Goal: Find specific page/section: Find specific page/section

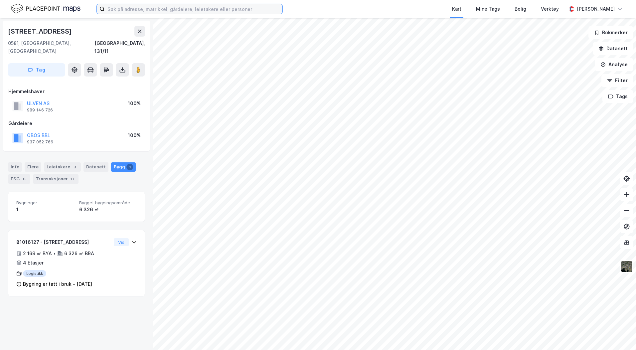
click at [116, 8] on input at bounding box center [194, 9] width 178 height 10
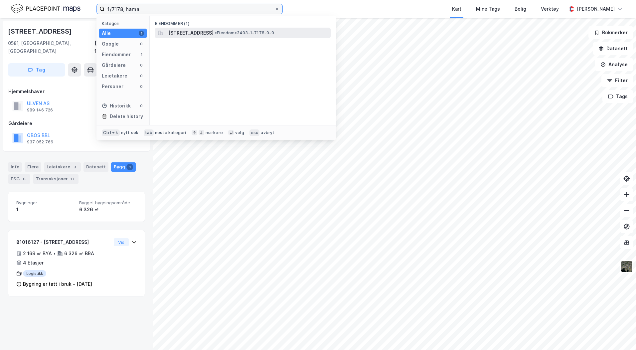
type input "1/7178, hama"
click at [214, 32] on span "[STREET_ADDRESS]" at bounding box center [190, 33] width 45 height 8
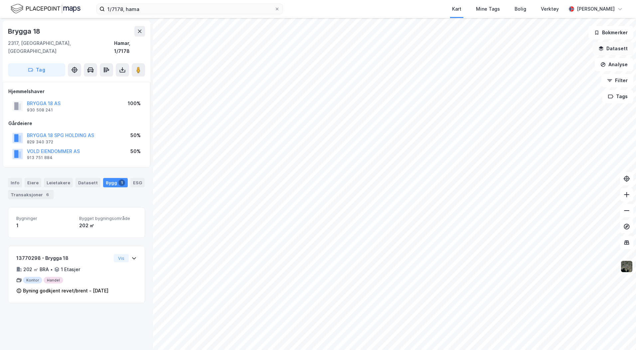
click at [617, 49] on button "Datasett" at bounding box center [613, 48] width 41 height 13
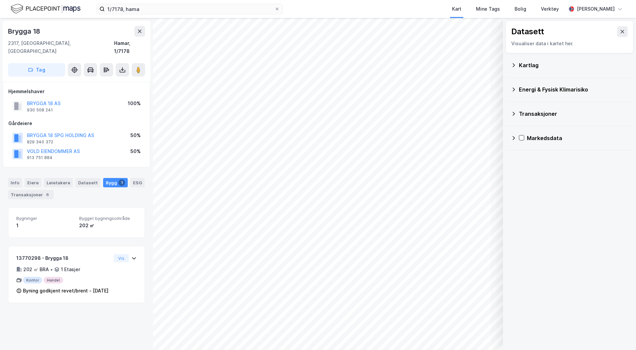
click at [515, 66] on icon at bounding box center [513, 65] width 5 height 5
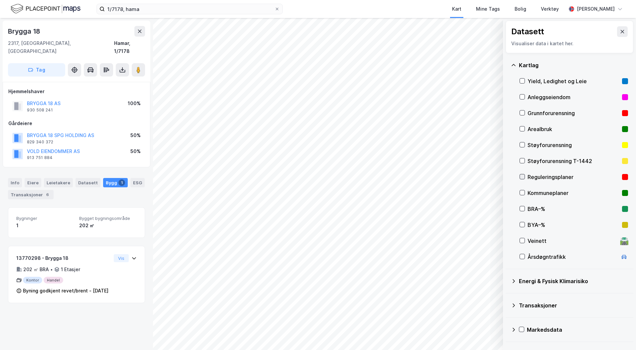
click at [523, 177] on icon at bounding box center [523, 177] width 4 height 2
click at [618, 29] on button at bounding box center [622, 31] width 11 height 11
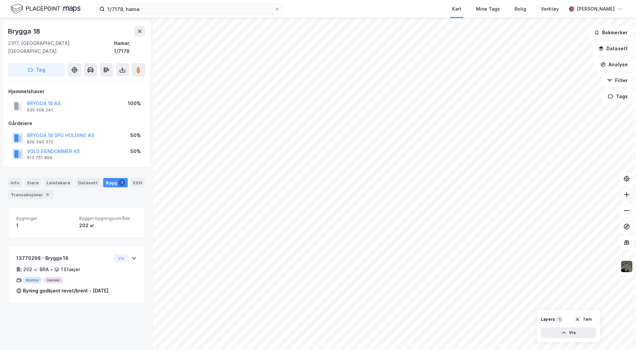
click at [629, 195] on icon at bounding box center [627, 194] width 7 height 7
